Goal: Task Accomplishment & Management: Use online tool/utility

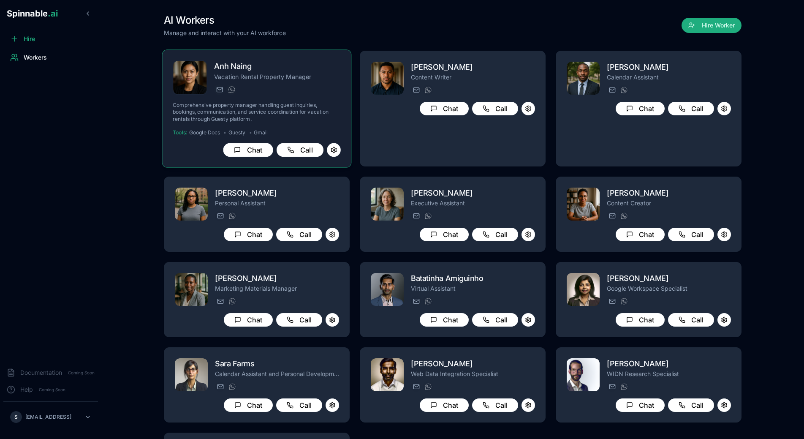
click at [297, 81] on div "[PERSON_NAME] Vacation Rental Property Manager [PERSON_NAME][EMAIL_ADDRESS][PER…" at bounding box center [277, 77] width 127 height 35
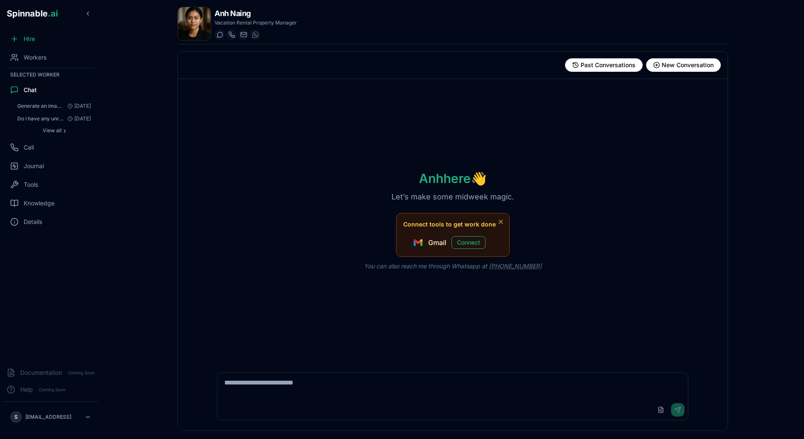
click at [332, 389] on textarea at bounding box center [453, 386] width 471 height 27
type textarea "**********"
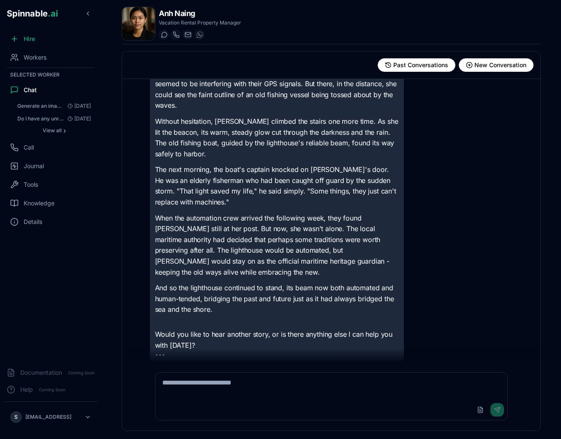
scroll to position [187, 0]
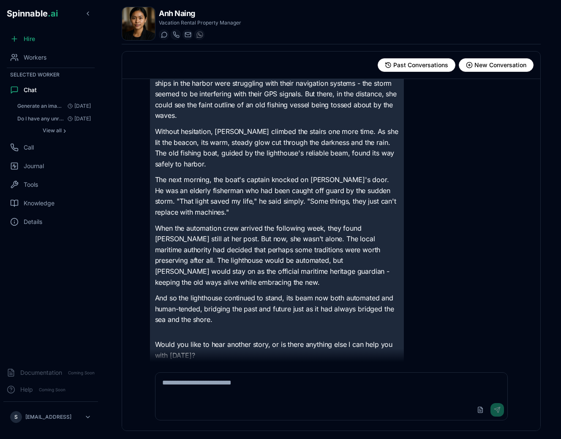
click at [237, 397] on textarea at bounding box center [331, 386] width 352 height 27
type textarea "**********"
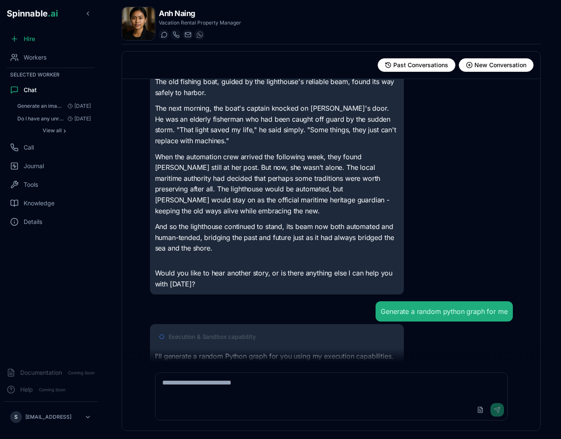
scroll to position [280, 0]
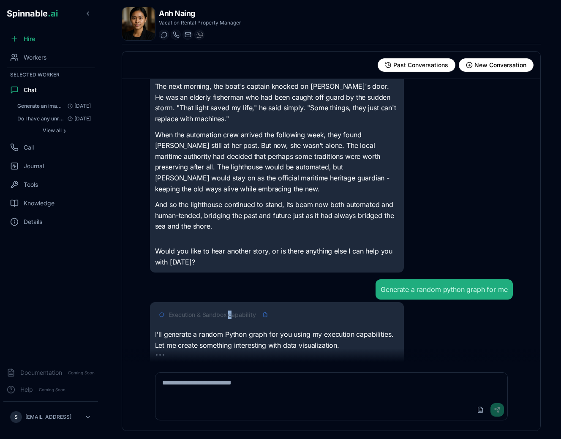
click at [230, 310] on span "Execution & Sandbox capability" at bounding box center [212, 314] width 87 height 8
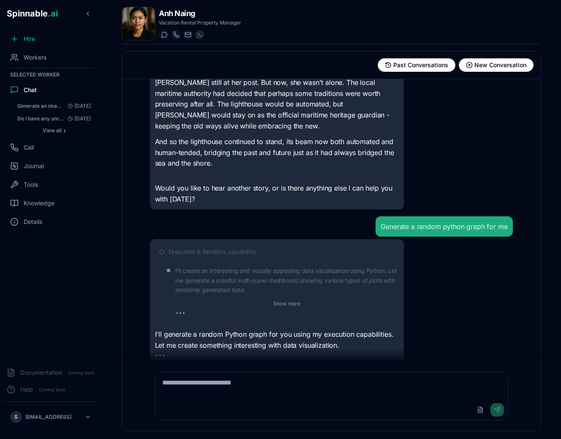
click at [247, 248] on span "Execution & Sandbox capability" at bounding box center [212, 252] width 87 height 8
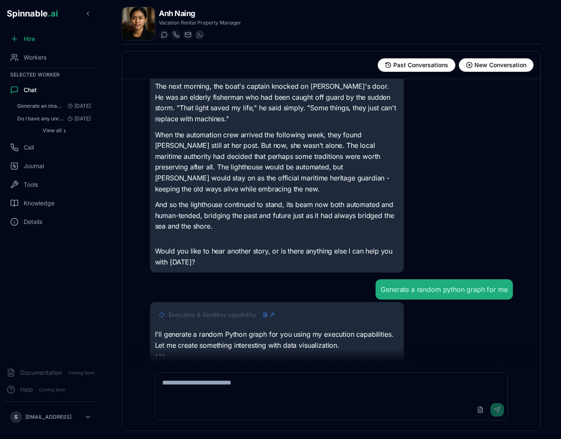
click at [267, 330] on p "I'll generate a random Python graph for you using my execution capabilities. Le…" at bounding box center [277, 340] width 244 height 22
click at [234, 310] on span "Execution & Sandbox capability" at bounding box center [212, 314] width 87 height 8
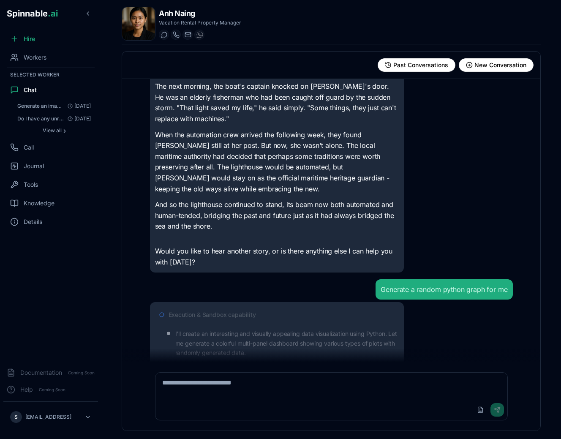
scroll to position [362, 0]
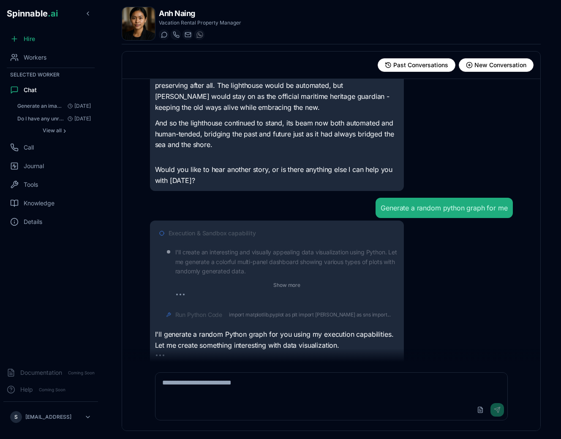
click at [245, 229] on span "Execution & Sandbox capability" at bounding box center [212, 233] width 87 height 8
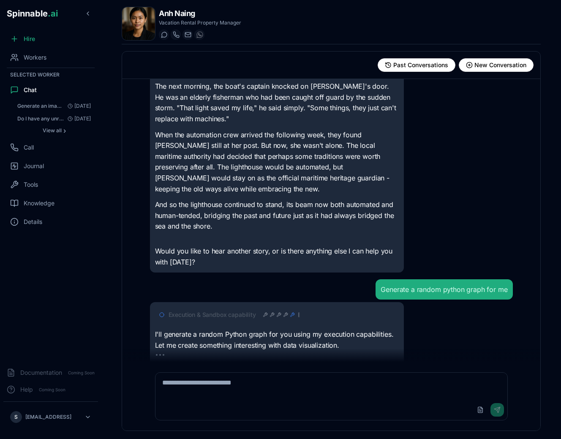
click at [278, 311] on div at bounding box center [281, 314] width 37 height 7
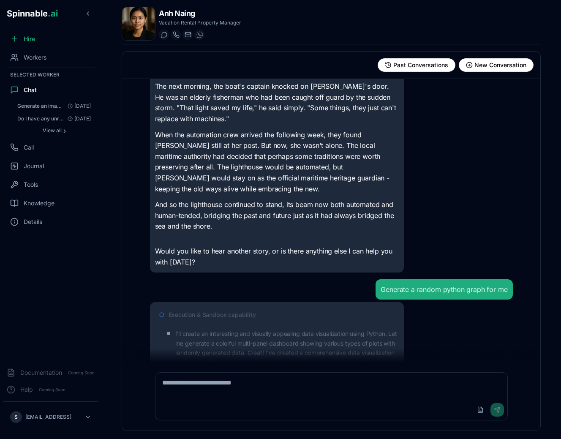
scroll to position [455, 0]
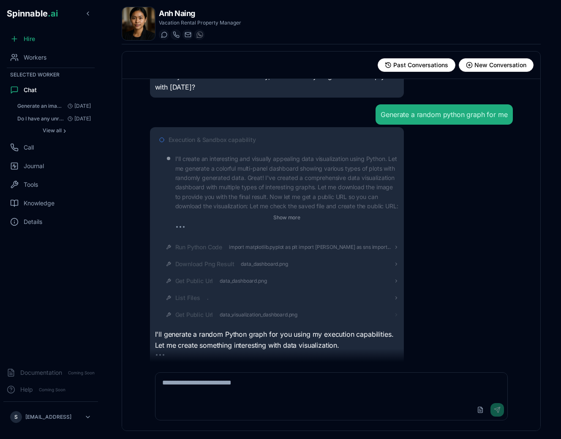
click at [326, 310] on div "Get Public Url data_visualization_dashboard.png" at bounding box center [286, 314] width 223 height 8
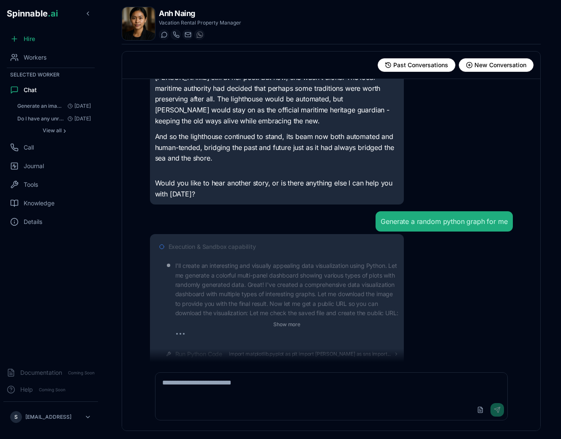
scroll to position [348, 0]
click at [251, 243] on span "Execution & Sandbox capability" at bounding box center [212, 247] width 87 height 8
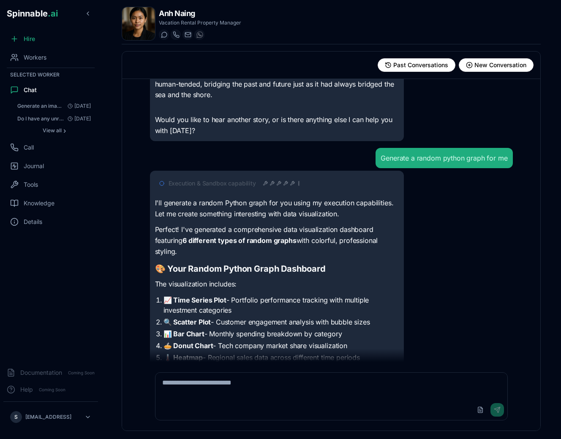
scroll to position [410, 0]
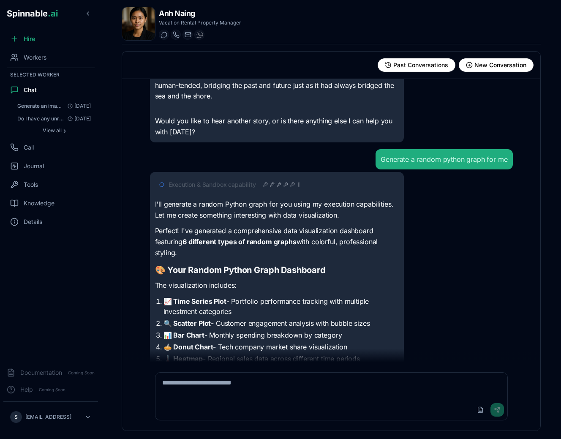
click at [240, 180] on span "Execution & Sandbox capability" at bounding box center [212, 184] width 87 height 8
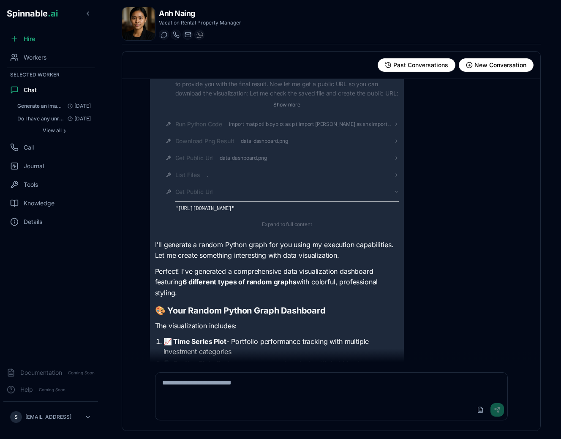
scroll to position [570, 0]
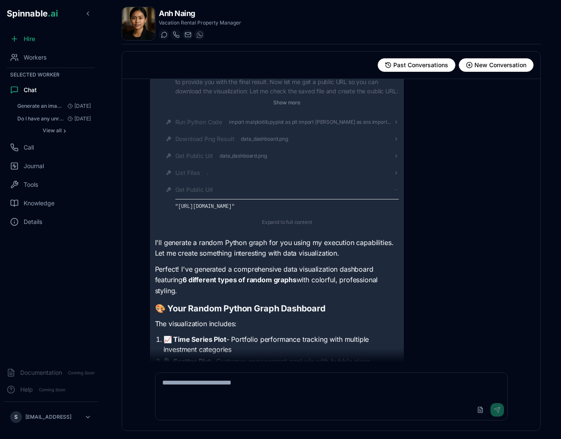
click at [227, 185] on div "Get Public Url" at bounding box center [286, 189] width 223 height 8
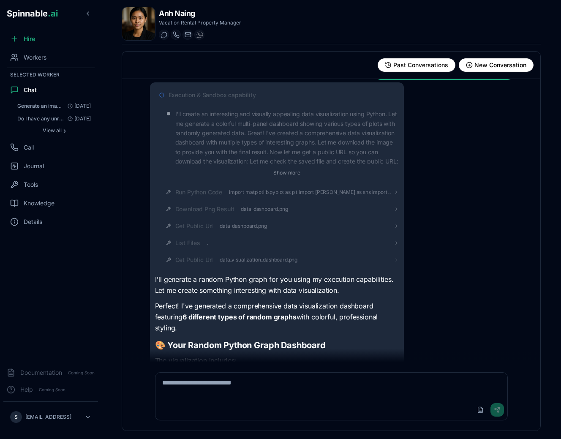
scroll to position [489, 0]
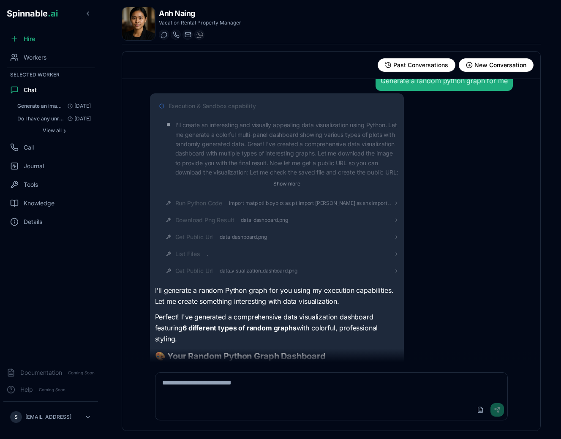
click at [240, 122] on p "I'll create an interesting and visually appealing data visualization using Pyth…" at bounding box center [286, 148] width 223 height 57
click at [276, 179] on button "Show more" at bounding box center [287, 184] width 34 height 10
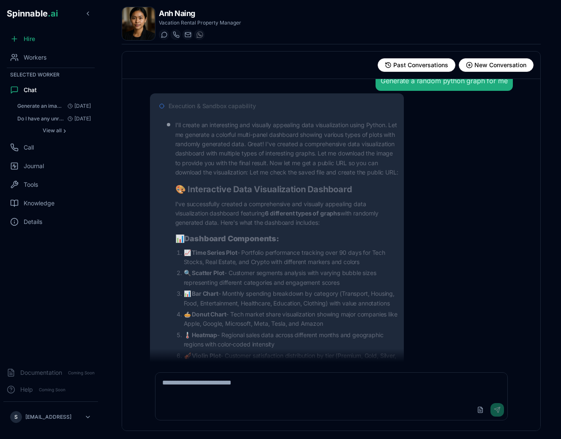
click at [248, 102] on span "Execution & Sandbox capability" at bounding box center [212, 106] width 87 height 8
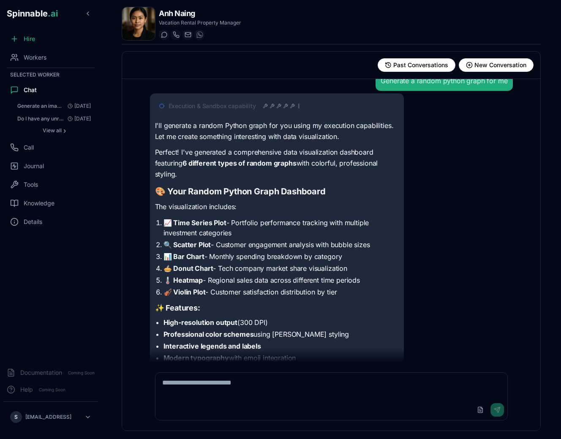
scroll to position [609, 0]
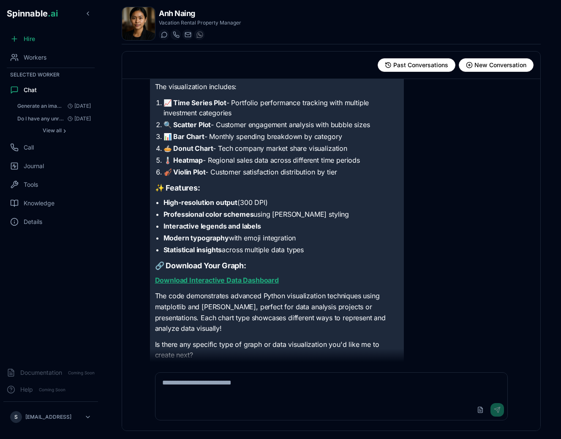
click at [261, 276] on strong "Download Interactive Data Dashboard" at bounding box center [217, 280] width 124 height 8
click at [41, 207] on div "Knowledge" at bounding box center [50, 203] width 95 height 17
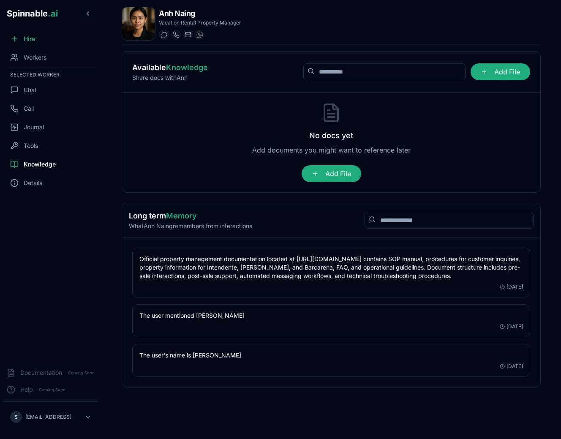
click at [238, 136] on div "No docs yet Add documents you might want to reference later Add File" at bounding box center [331, 142] width 398 height 79
